Goal: Information Seeking & Learning: Learn about a topic

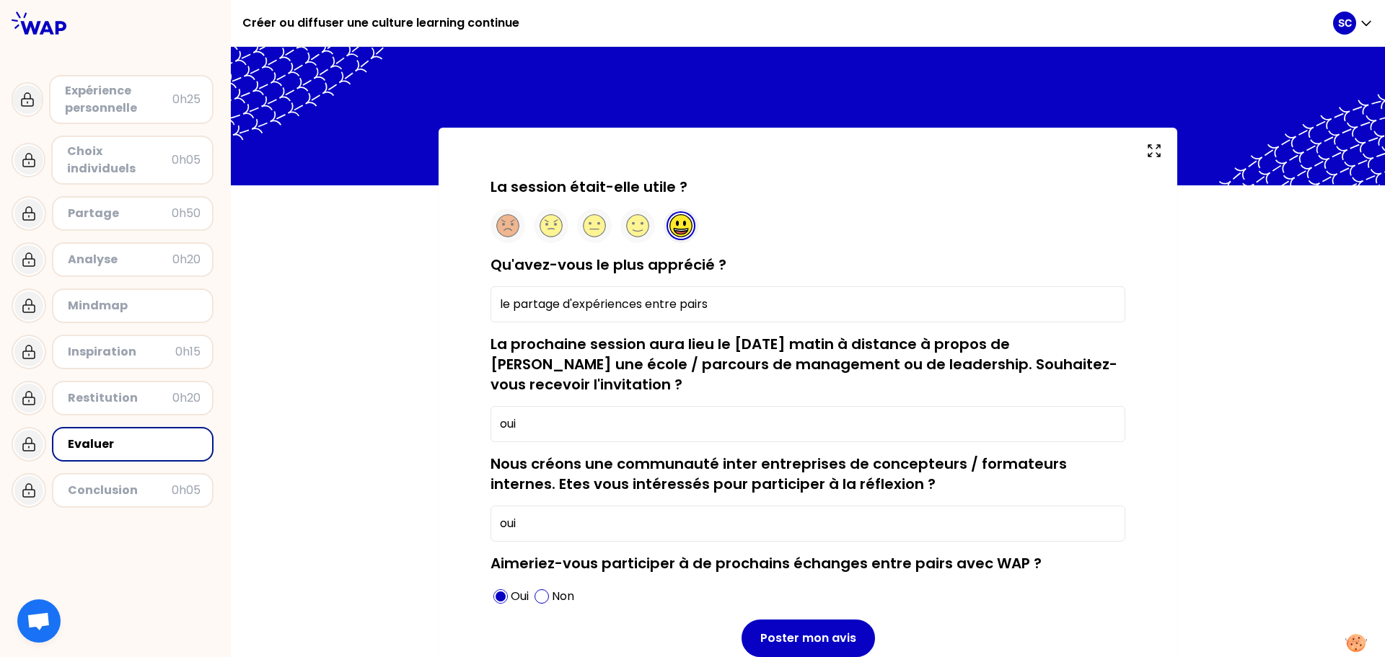
click at [92, 111] on div "Expérience personnelle" at bounding box center [118, 99] width 107 height 35
click at [1363, 25] on icon "button" at bounding box center [1366, 23] width 14 height 14
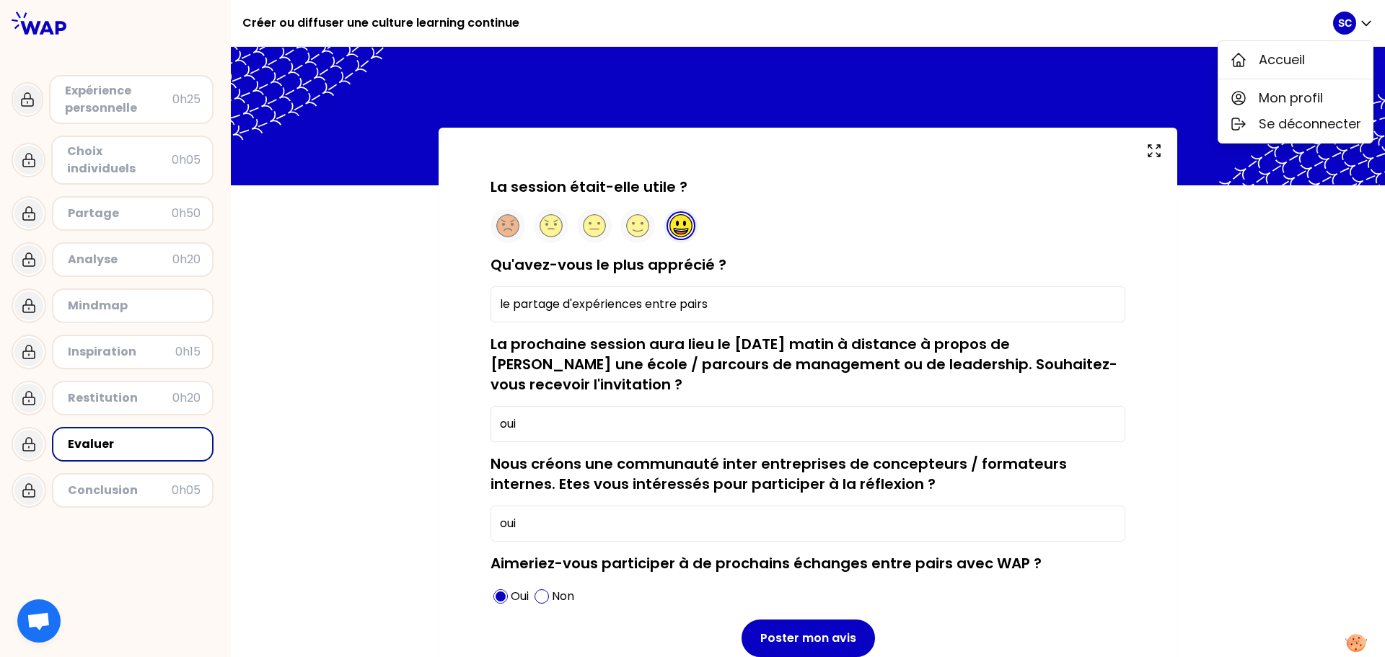
click at [102, 107] on div "Expérience personnelle" at bounding box center [118, 99] width 107 height 35
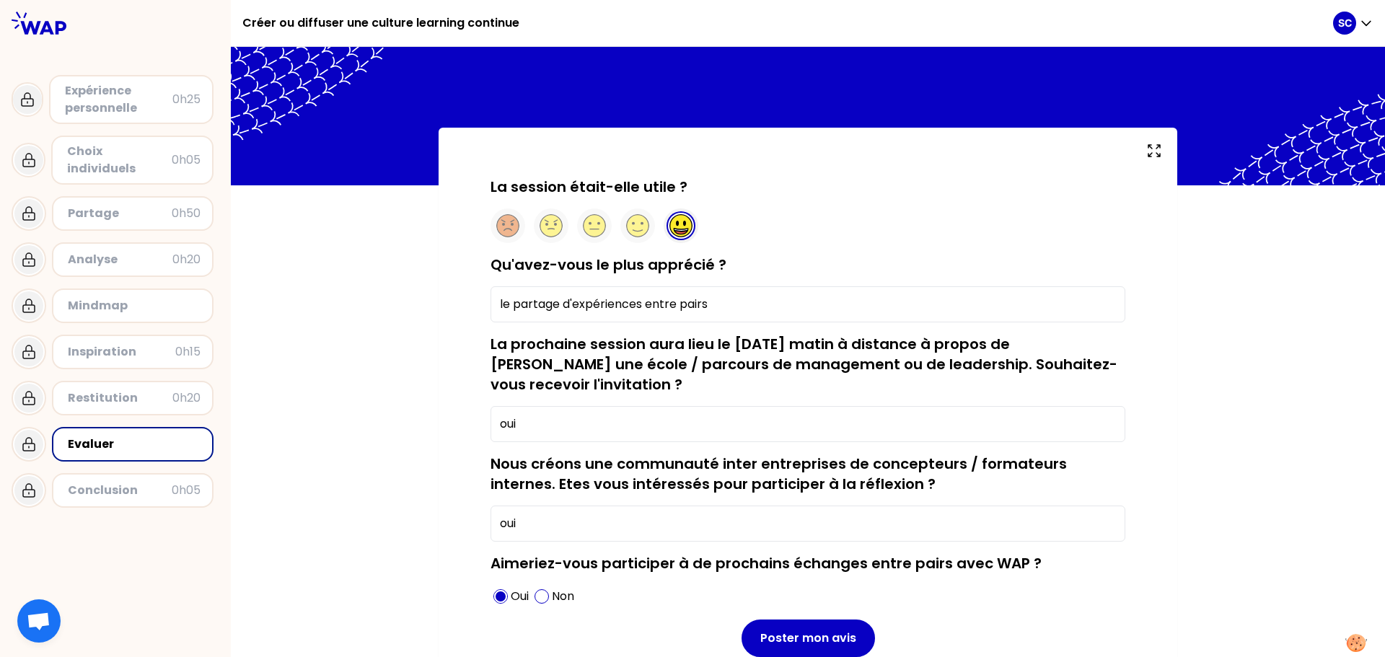
click at [131, 105] on div "Expérience personnelle" at bounding box center [118, 99] width 107 height 35
click at [38, 27] on icon at bounding box center [39, 23] width 55 height 23
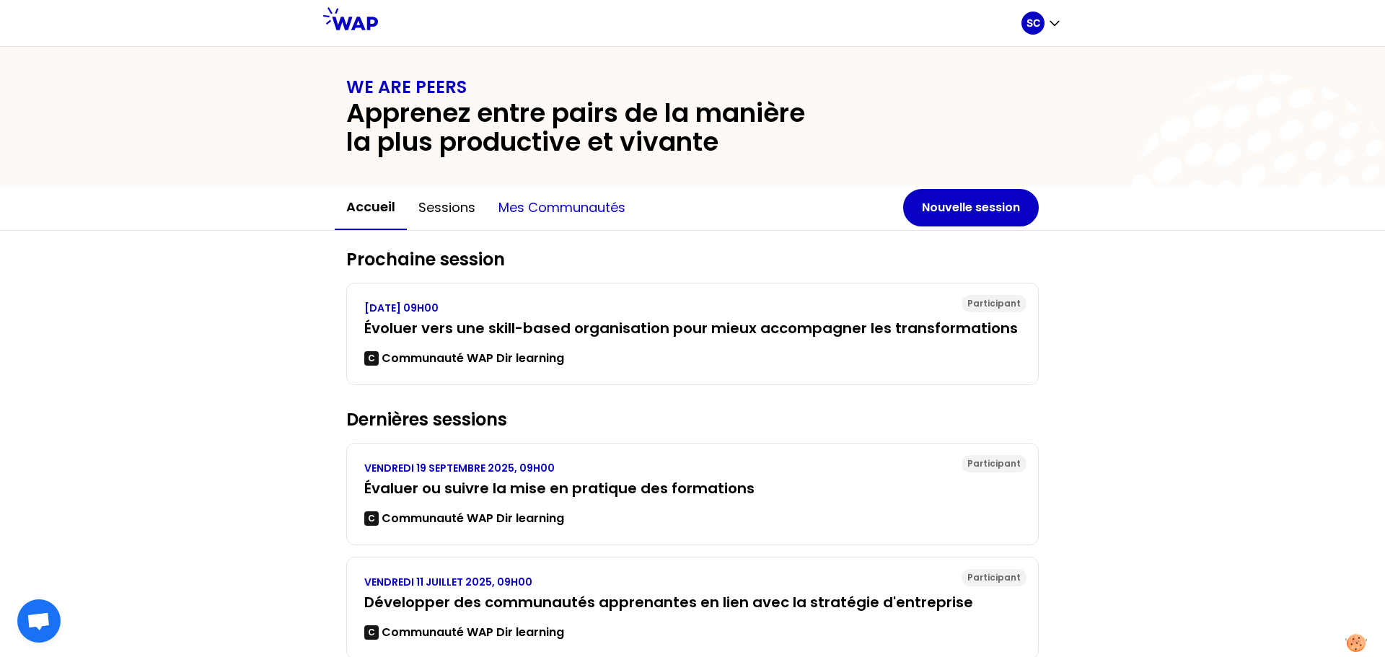
click at [530, 209] on button "Mes communautés" at bounding box center [562, 207] width 150 height 43
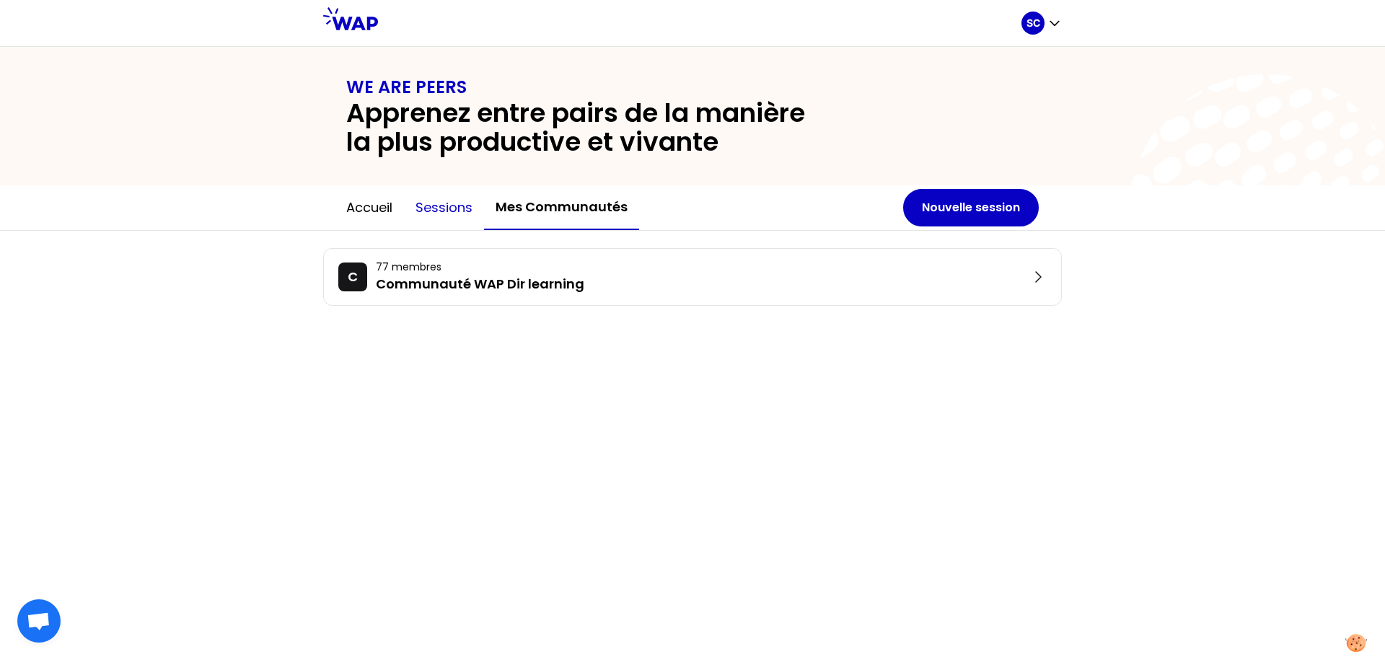
click at [447, 208] on button "Sessions" at bounding box center [444, 207] width 80 height 43
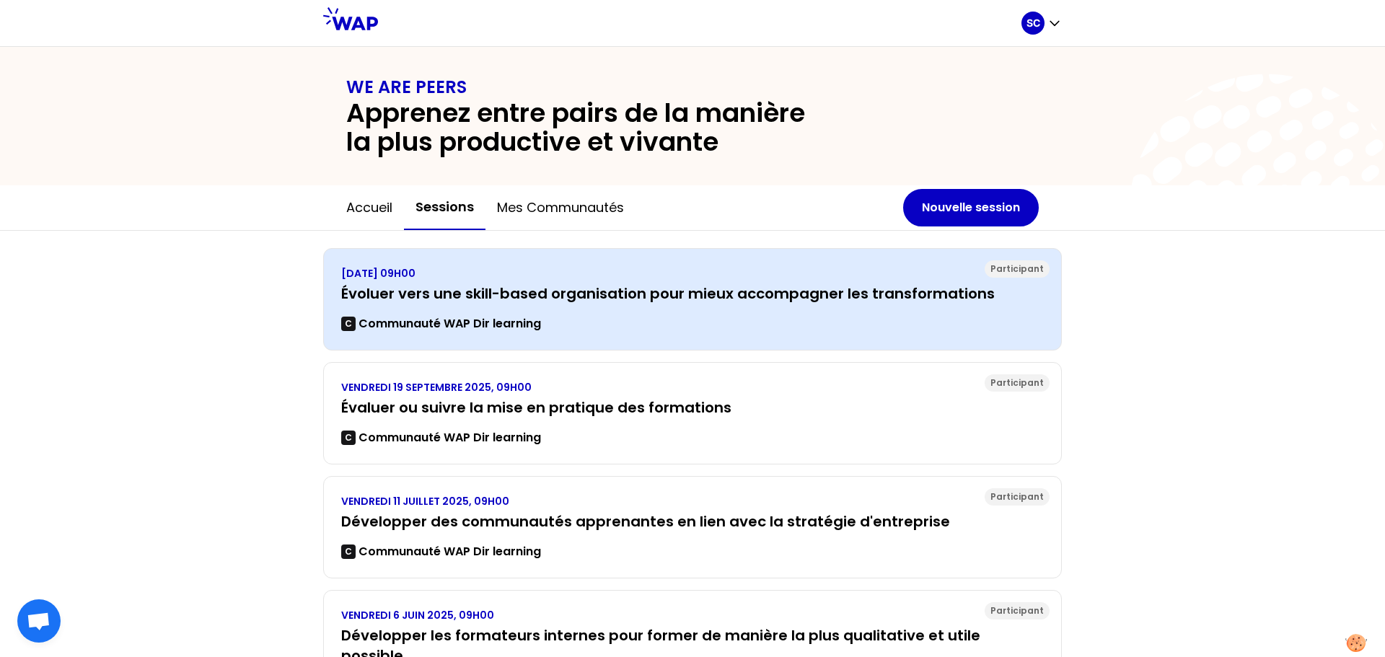
scroll to position [227, 0]
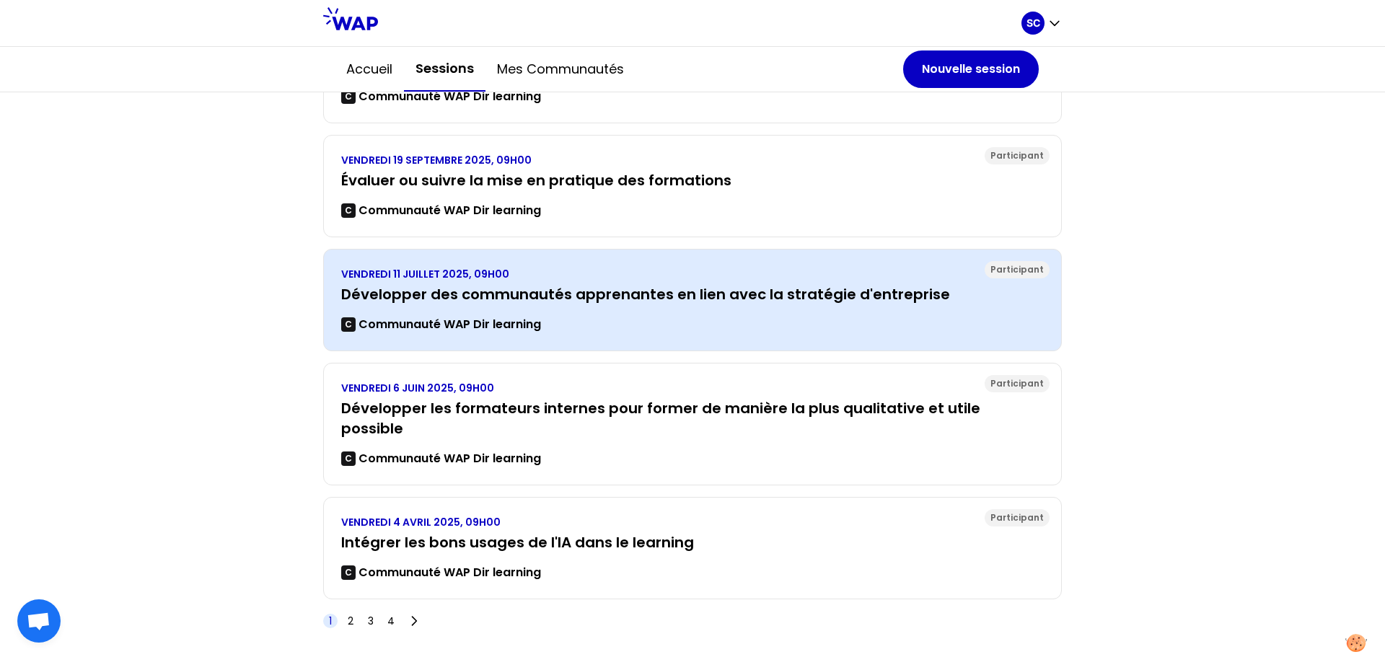
click at [519, 290] on h3 "Développer des communautés apprenantes en lien avec la stratégie d'entreprise" at bounding box center [692, 294] width 703 height 20
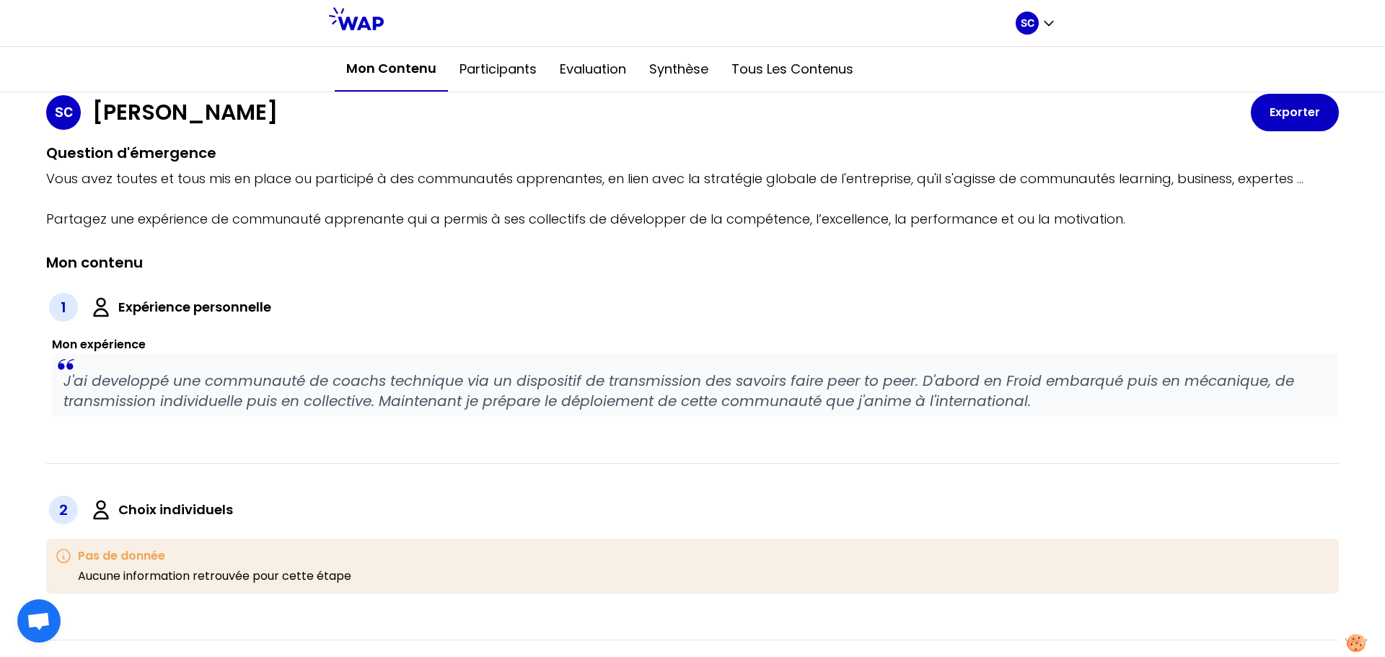
scroll to position [133, 0]
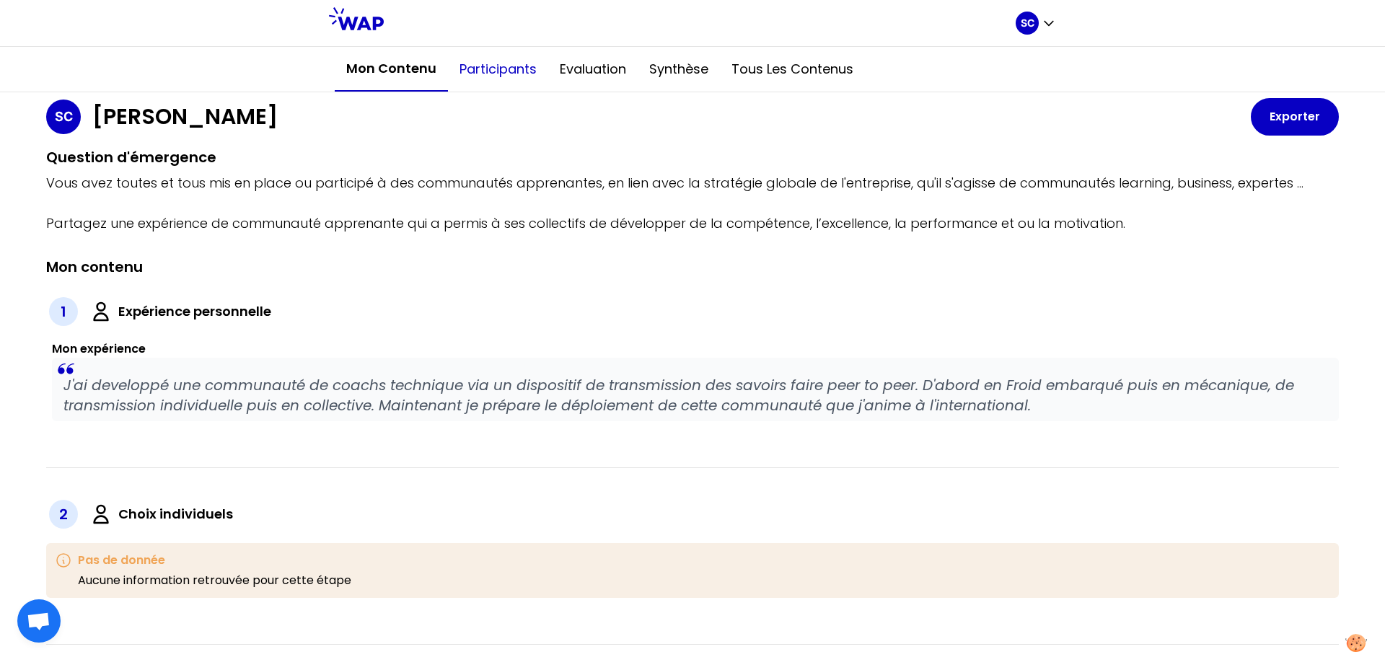
click at [499, 79] on button "Participants" at bounding box center [498, 69] width 100 height 43
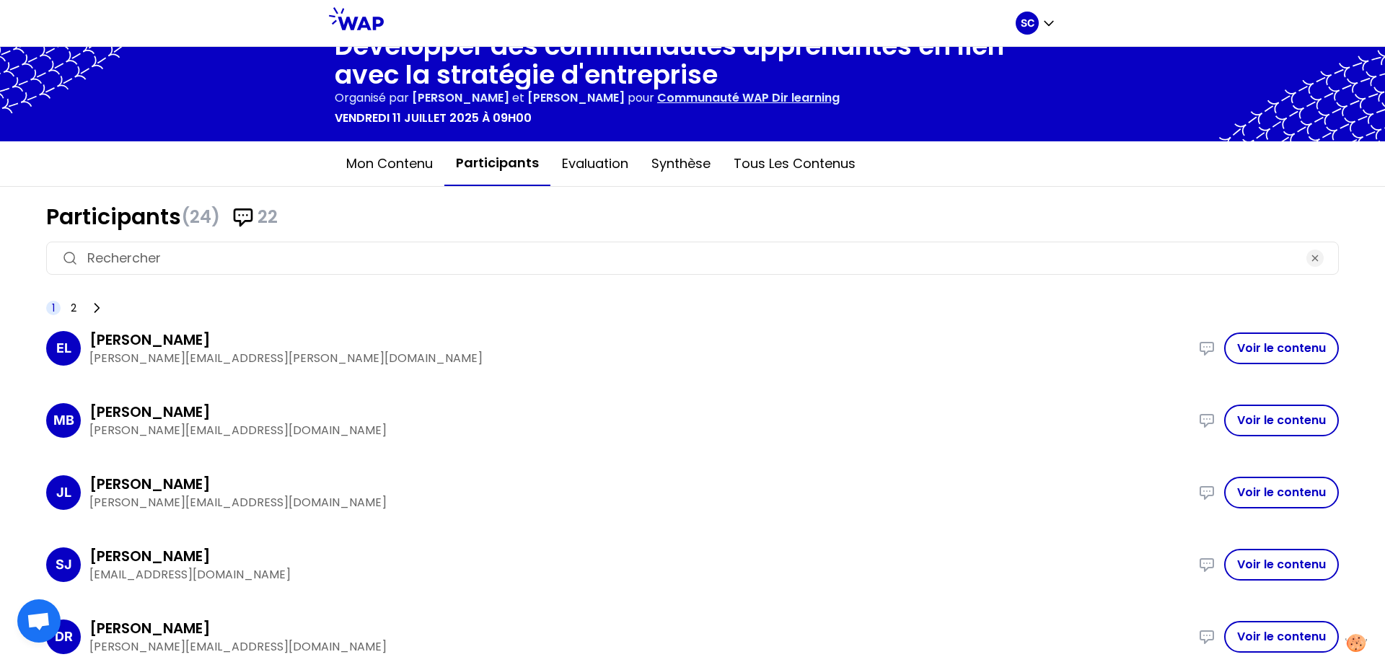
scroll to position [27, 0]
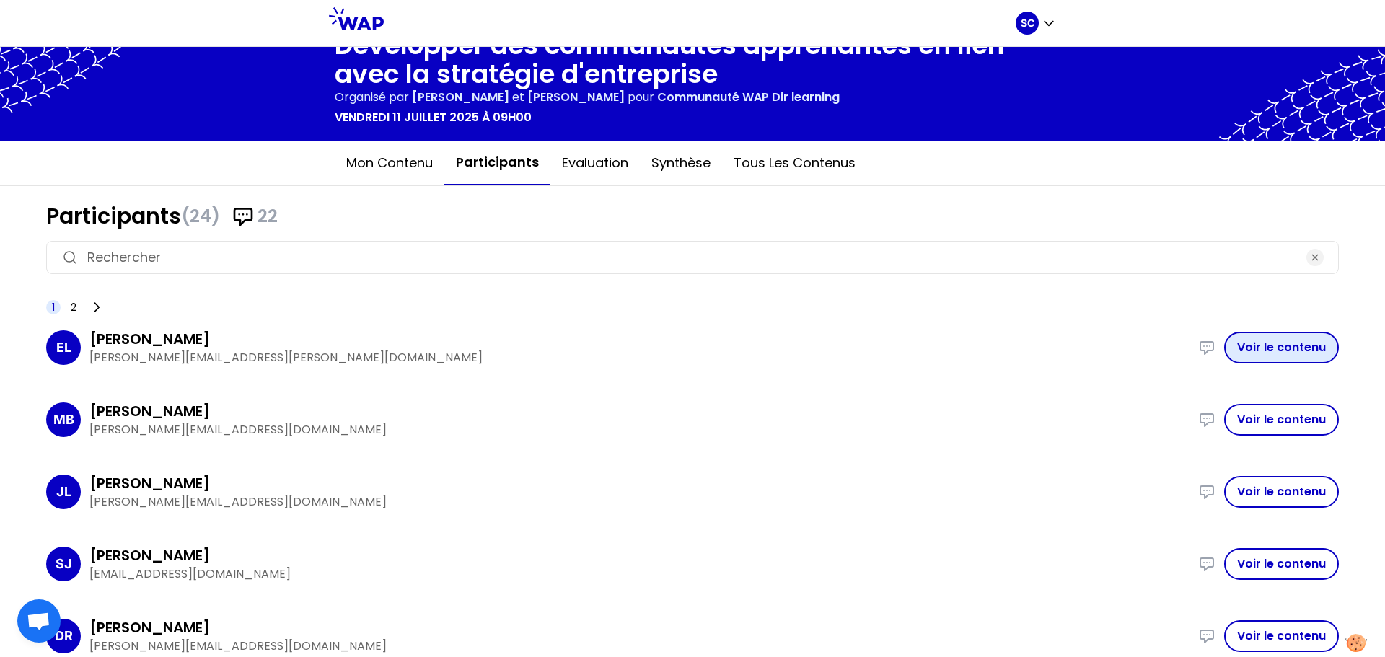
click at [1293, 341] on button "Voir le contenu" at bounding box center [1281, 348] width 115 height 32
